Goal: Find specific page/section: Find specific page/section

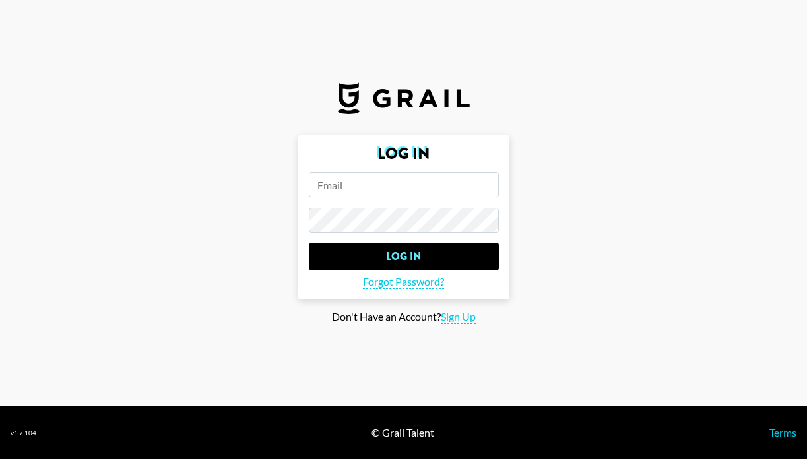
type input "[PERSON_NAME][EMAIL_ADDRESS][DOMAIN_NAME]"
click at [403, 257] on input "Log In" at bounding box center [404, 256] width 190 height 26
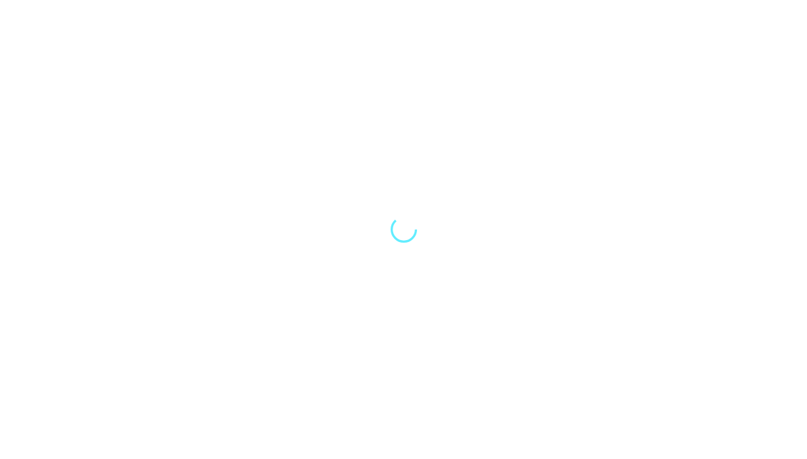
select select "Song"
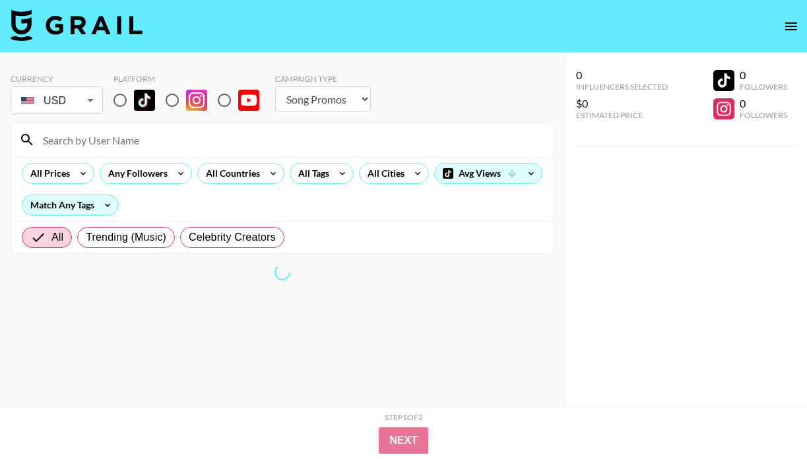
click at [211, 151] on div at bounding box center [282, 140] width 542 height 34
click at [181, 143] on input at bounding box center [290, 139] width 511 height 21
paste input "abigelic"
type input "abigelic"
click at [105, 148] on input "abigelic" at bounding box center [290, 139] width 511 height 21
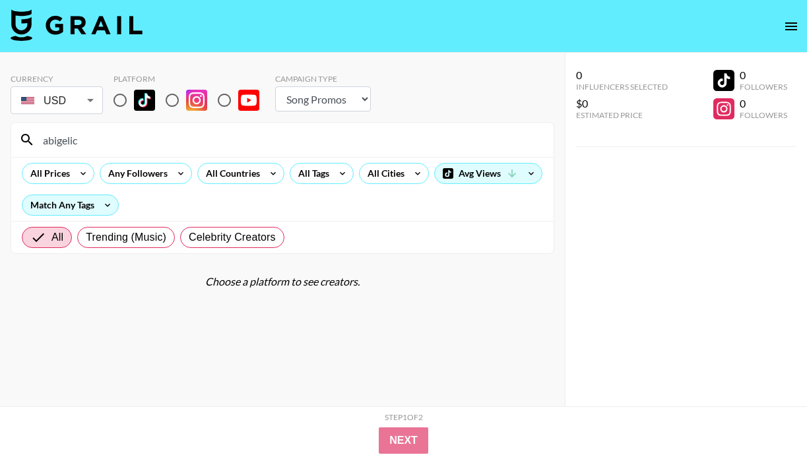
click at [119, 102] on input "radio" at bounding box center [120, 100] width 28 height 28
radio input "true"
click at [152, 292] on section "Currency USD USD ​ Platform Campaign Type Choose Type... Song Promos Brand Prom…" at bounding box center [283, 240] width 544 height 354
click at [132, 142] on input "abigelic" at bounding box center [290, 139] width 511 height 21
